Goal: Task Accomplishment & Management: Manage account settings

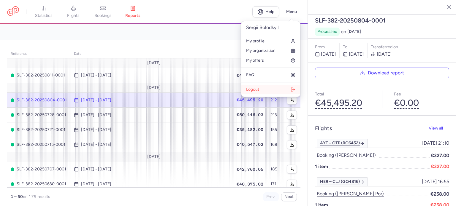
click at [257, 88] on span "Logout" at bounding box center [252, 89] width 13 height 5
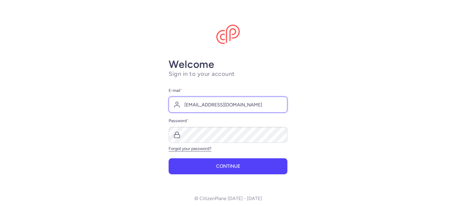
click at [221, 102] on input "sergii.s@chartertickets.com.ua" at bounding box center [228, 105] width 119 height 16
type input "travelagencynamaste@gmail.com"
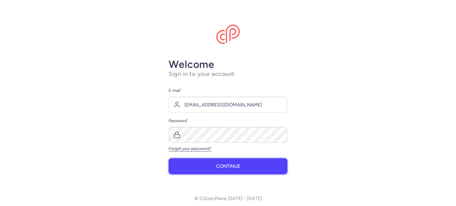
drag, startPoint x: 211, startPoint y: 169, endPoint x: 207, endPoint y: 154, distance: 15.5
click at [209, 166] on button "Continue" at bounding box center [228, 166] width 119 height 16
